Goal: Information Seeking & Learning: Find contact information

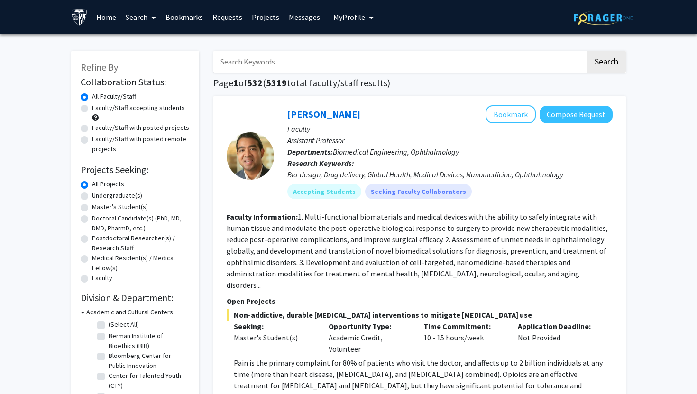
click at [246, 63] on input "Search Keywords" at bounding box center [399, 62] width 372 height 22
type input "[PERSON_NAME]"
click at [587, 51] on button "Search" at bounding box center [606, 62] width 39 height 22
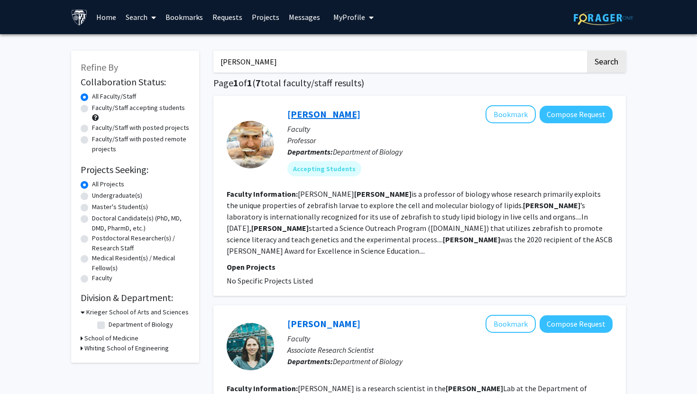
click at [328, 114] on link "[PERSON_NAME]" at bounding box center [323, 114] width 73 height 12
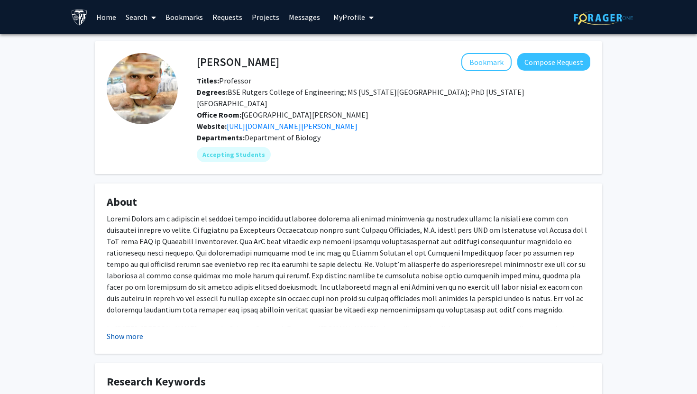
click at [125, 333] on button "Show more" at bounding box center [125, 336] width 37 height 11
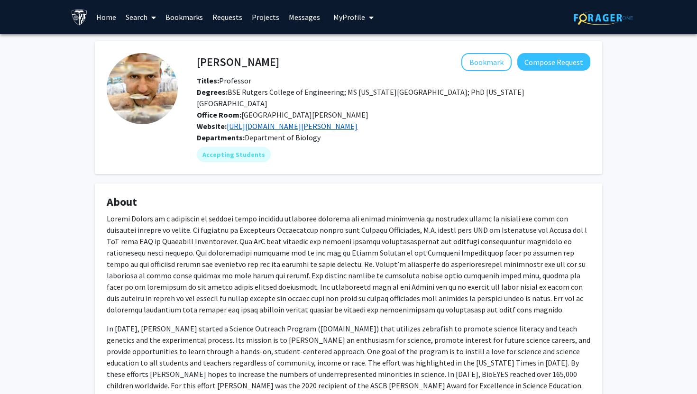
click at [351, 130] on link "[URL][DOMAIN_NAME][PERSON_NAME]" at bounding box center [292, 125] width 131 height 9
click at [272, 129] on link "[URL][DOMAIN_NAME][PERSON_NAME]" at bounding box center [292, 125] width 131 height 9
drag, startPoint x: 393, startPoint y: 124, endPoint x: 228, endPoint y: 123, distance: 165.1
click at [228, 123] on div "Website: [URL][DOMAIN_NAME][PERSON_NAME]" at bounding box center [394, 125] width 408 height 11
copy link "[URL][DOMAIN_NAME][PERSON_NAME]"
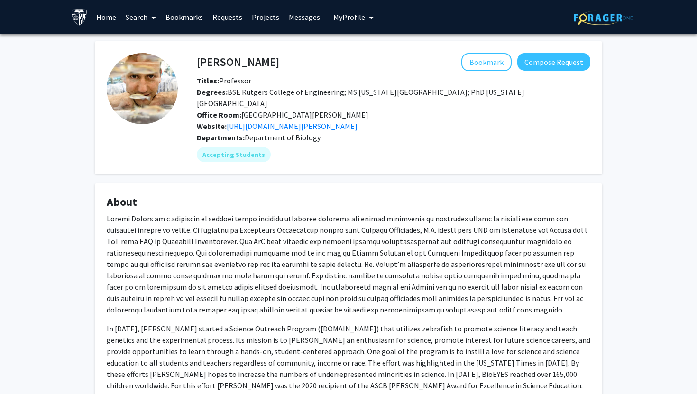
scroll to position [172, 0]
